Goal: Task Accomplishment & Management: Complete application form

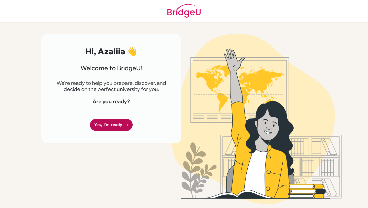
drag, startPoint x: 0, startPoint y: 0, endPoint x: 115, endPoint y: 126, distance: 170.5
click at [115, 126] on link "Yes, I'm ready" at bounding box center [111, 125] width 43 height 12
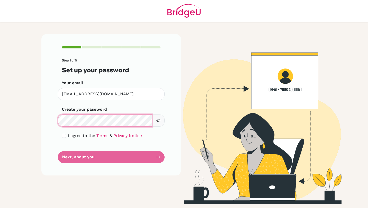
click at [43, 121] on div "Step 1 of 5 Set up your password Your email [EMAIL_ADDRESS][DOMAIN_NAME] Invali…" at bounding box center [111, 104] width 140 height 141
click at [161, 120] on button "button" at bounding box center [158, 120] width 13 height 12
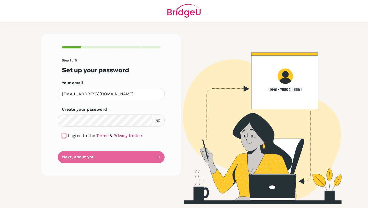
click at [64, 136] on input "checkbox" at bounding box center [64, 135] width 4 height 4
checkbox input "true"
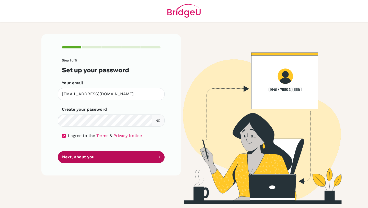
click at [87, 156] on button "Next, about you" at bounding box center [111, 157] width 107 height 12
